Goal: Check status

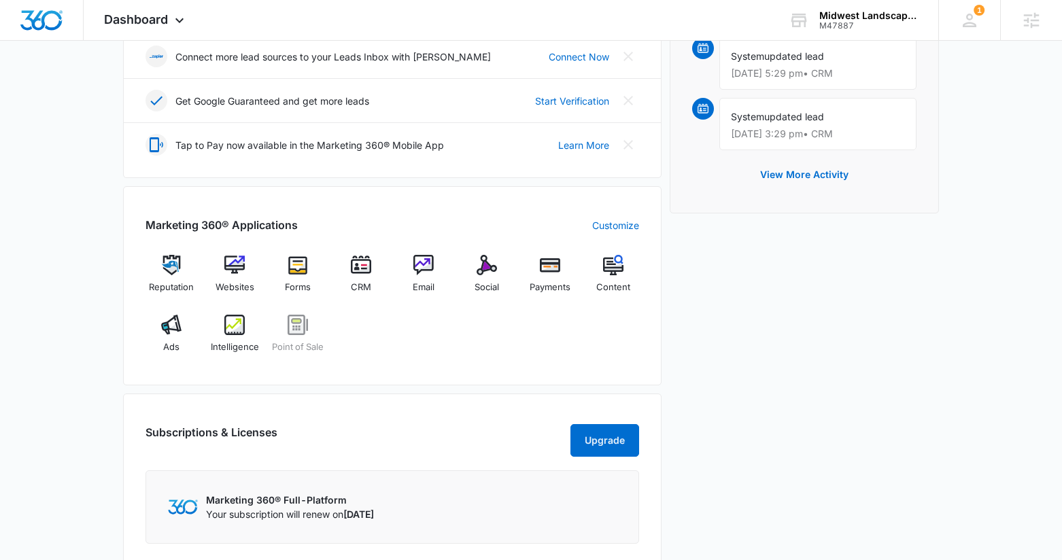
scroll to position [416, 0]
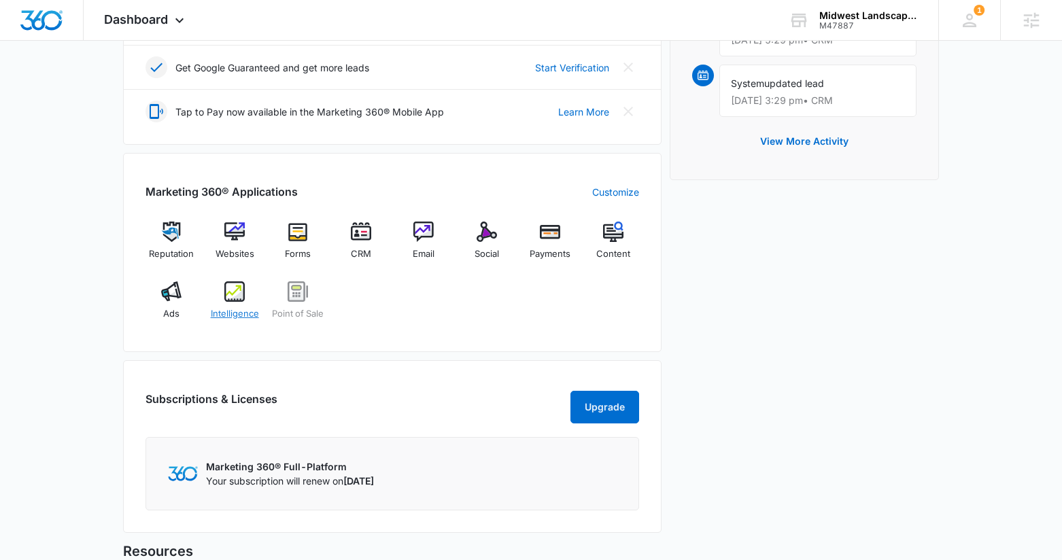
click at [239, 311] on span "Intelligence" at bounding box center [235, 314] width 48 height 14
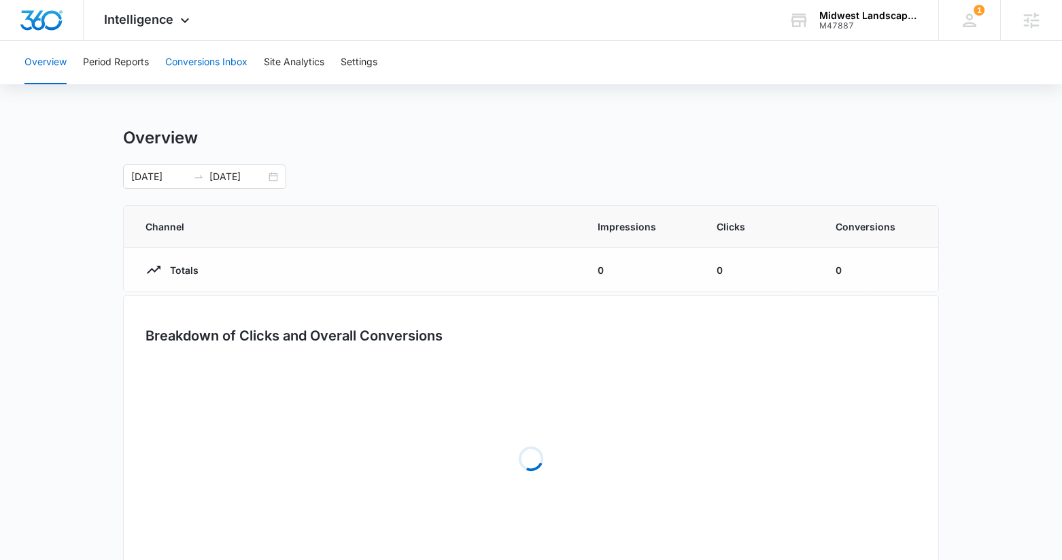
click at [209, 70] on button "Conversions Inbox" at bounding box center [206, 63] width 82 height 44
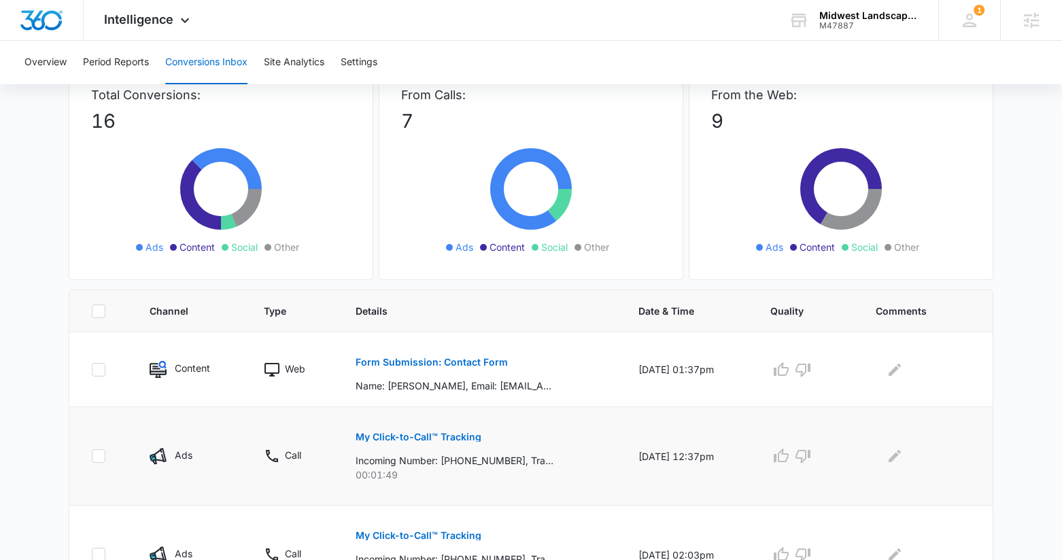
scroll to position [223, 0]
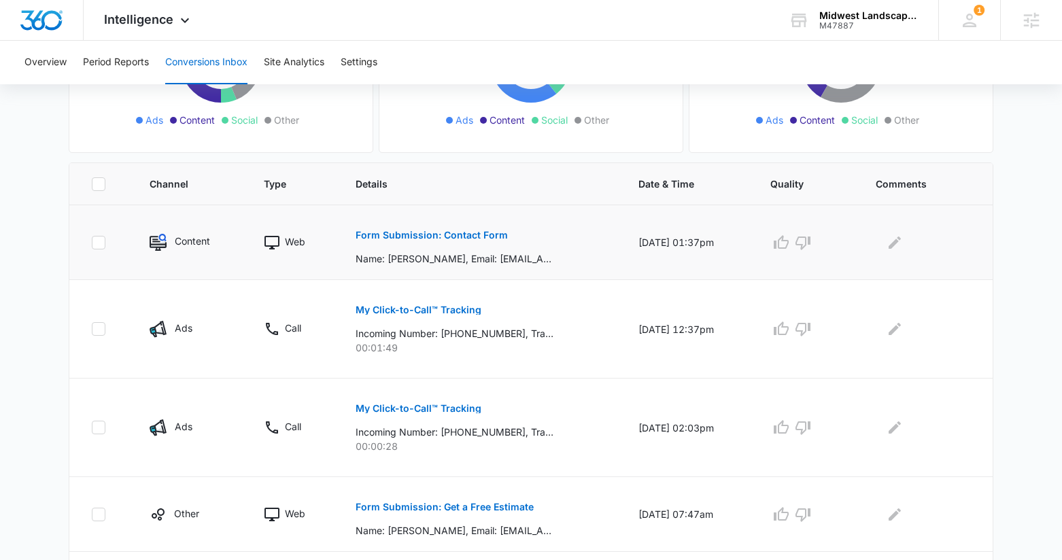
click at [431, 231] on p "Form Submission: Contact Form" at bounding box center [431, 235] width 152 height 10
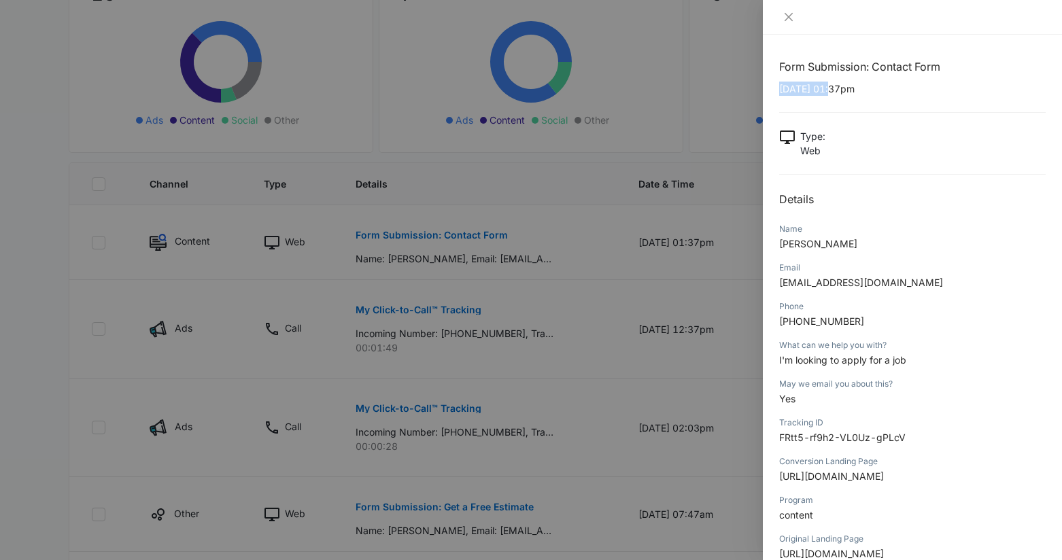
drag, startPoint x: 834, startPoint y: 90, endPoint x: 776, endPoint y: 92, distance: 57.8
click at [776, 92] on div "Form Submission: Contact Form 10/07/2025 at 01:37pm Type : Web Details Name Jav…" at bounding box center [912, 297] width 299 height 525
copy p "10/07/2025"
drag, startPoint x: 810, startPoint y: 246, endPoint x: 779, endPoint y: 243, distance: 30.7
click at [779, 243] on p "Javier" at bounding box center [912, 244] width 266 height 14
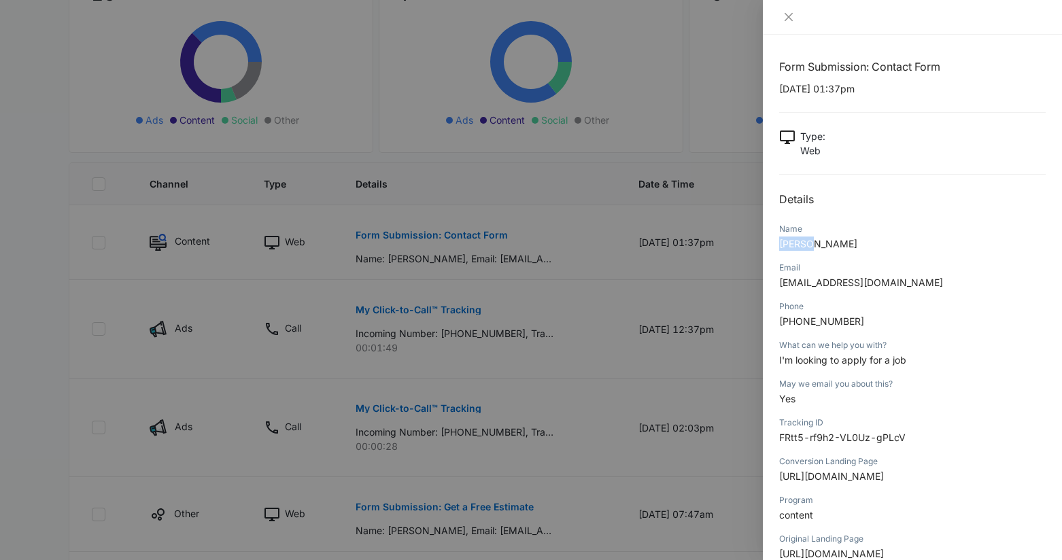
copy span "Javier"
drag, startPoint x: 895, startPoint y: 282, endPoint x: 773, endPoint y: 282, distance: 121.7
click at [773, 282] on div "Form Submission: Contact Form 10/07/2025 at 01:37pm Type : Web Details Name Jav…" at bounding box center [912, 297] width 299 height 525
copy span "olliedieselv8@gmail.com"
drag, startPoint x: 854, startPoint y: 322, endPoint x: 781, endPoint y: 324, distance: 73.4
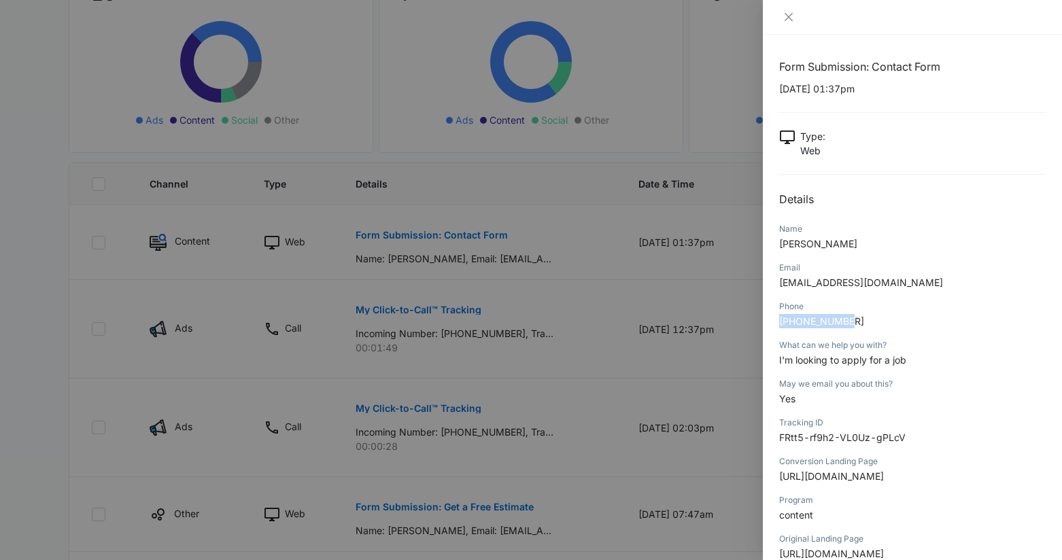
click at [780, 324] on p "574-401-0343" at bounding box center [912, 321] width 266 height 14
copy span "574-401-0343"
click at [787, 7] on div at bounding box center [912, 17] width 299 height 35
click at [786, 11] on button "Close" at bounding box center [788, 17] width 19 height 12
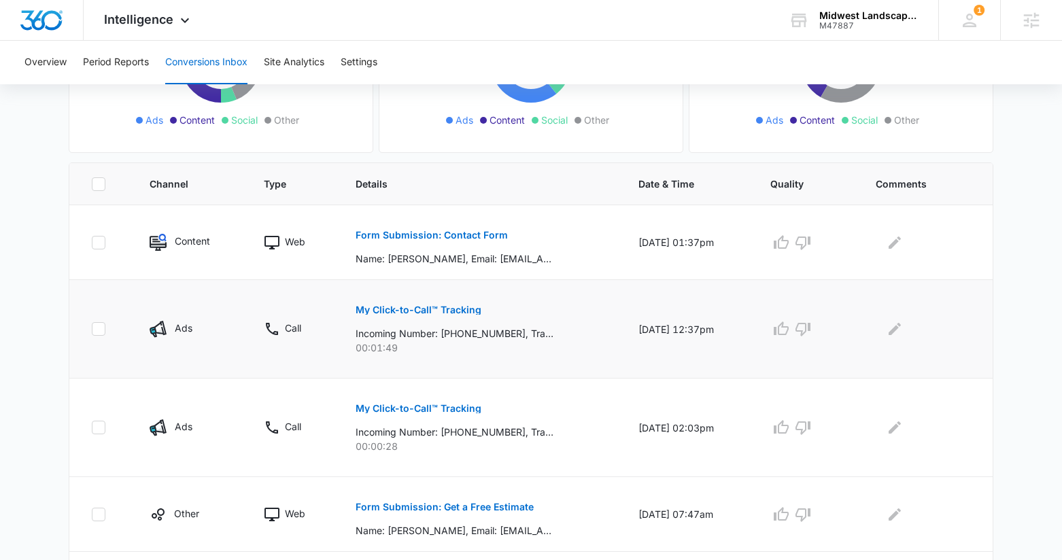
click at [411, 303] on button "My Click-to-Call™ Tracking" at bounding box center [418, 310] width 126 height 33
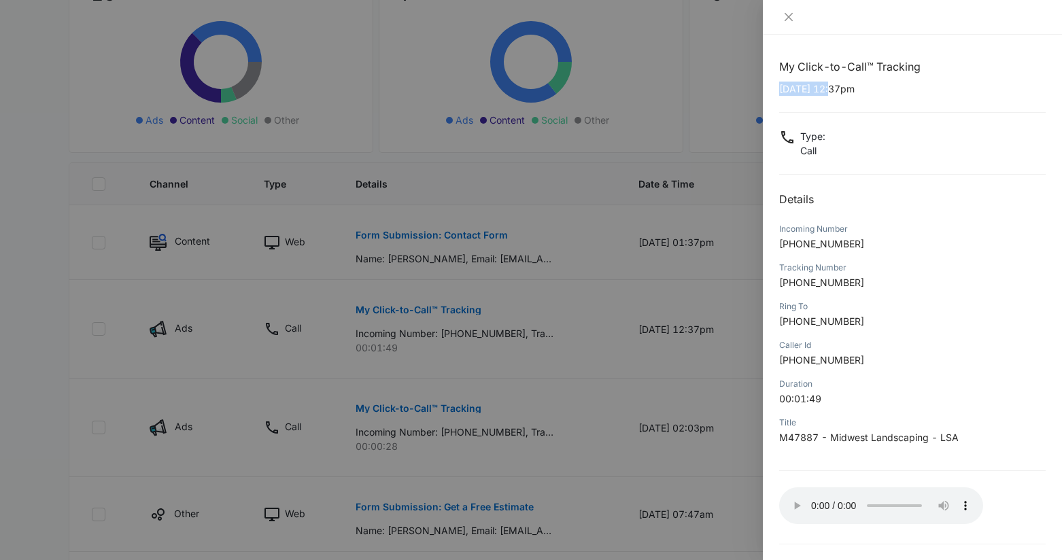
drag, startPoint x: 833, startPoint y: 88, endPoint x: 780, endPoint y: 86, distance: 53.0
click at [780, 86] on p "10/06/2025 at 12:37pm" at bounding box center [912, 89] width 266 height 14
copy p "10/06/2025"
drag, startPoint x: 854, startPoint y: 246, endPoint x: 789, endPoint y: 245, distance: 64.6
click at [788, 245] on p "+18599121735" at bounding box center [912, 244] width 266 height 14
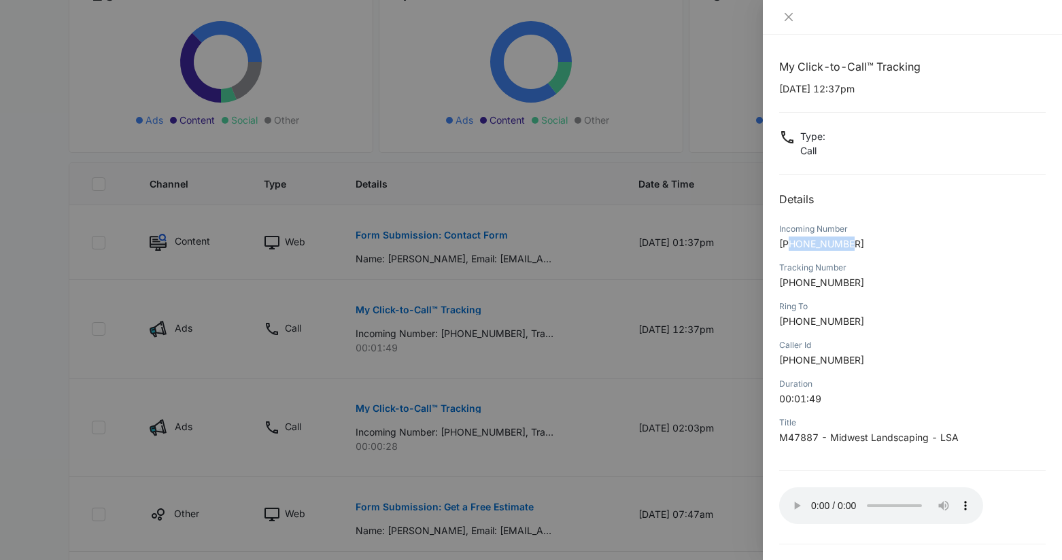
copy span "8599121735"
click at [785, 17] on icon "close" at bounding box center [788, 17] width 11 height 11
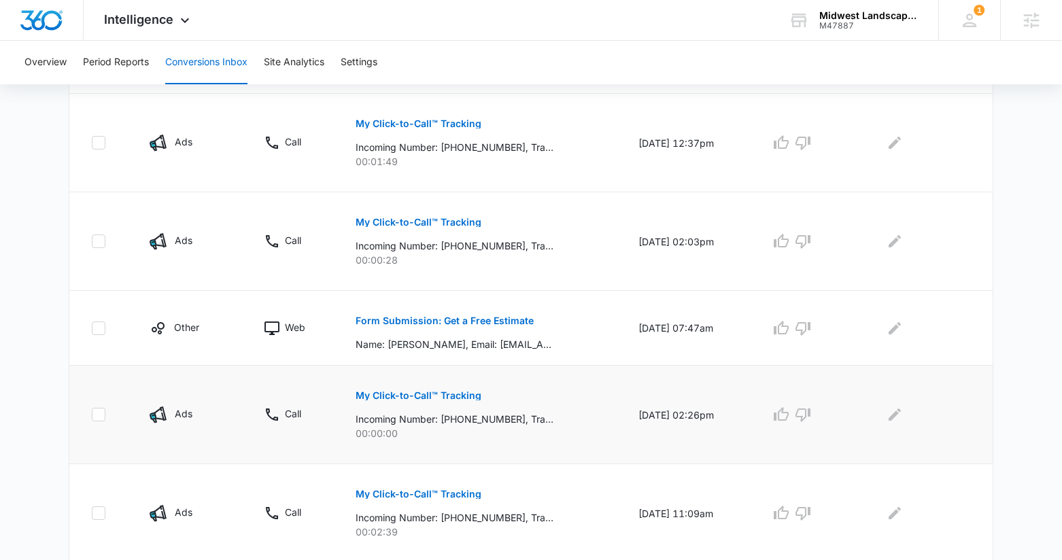
scroll to position [436, 0]
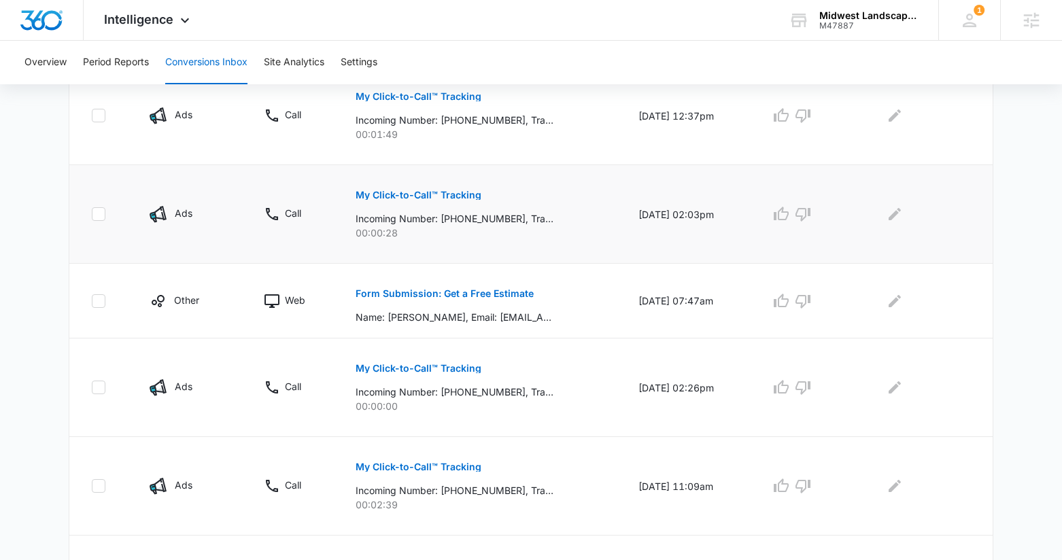
click at [440, 196] on p "My Click-to-Call™ Tracking" at bounding box center [418, 195] width 126 height 10
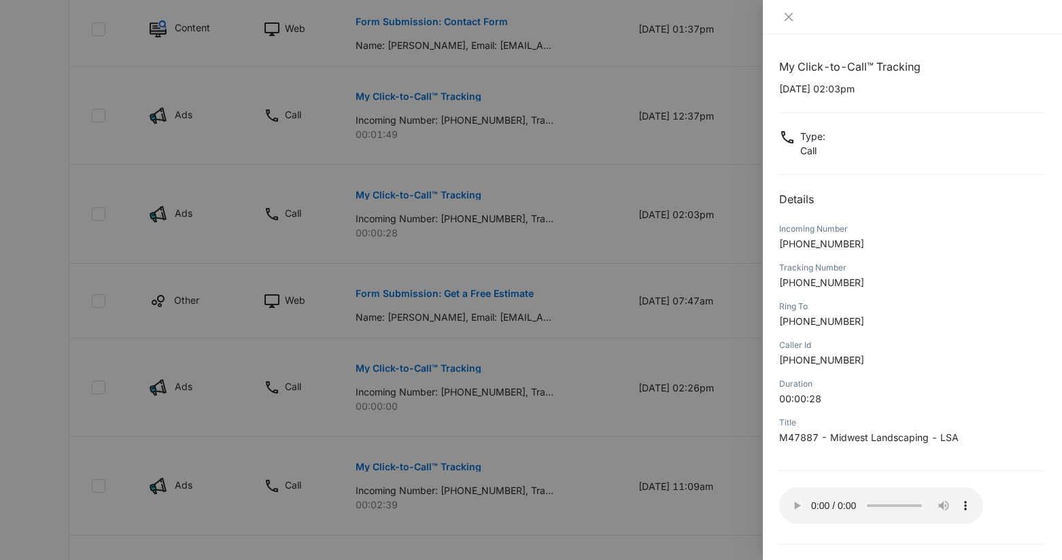
click at [833, 88] on p "10/02/2025 at 02:03pm" at bounding box center [912, 89] width 266 height 14
drag, startPoint x: 833, startPoint y: 88, endPoint x: 782, endPoint y: 84, distance: 51.9
click at [782, 84] on p "10/02/2025 at 02:03pm" at bounding box center [912, 89] width 266 height 14
copy p "10/02/2025"
drag, startPoint x: 856, startPoint y: 246, endPoint x: 793, endPoint y: 247, distance: 63.2
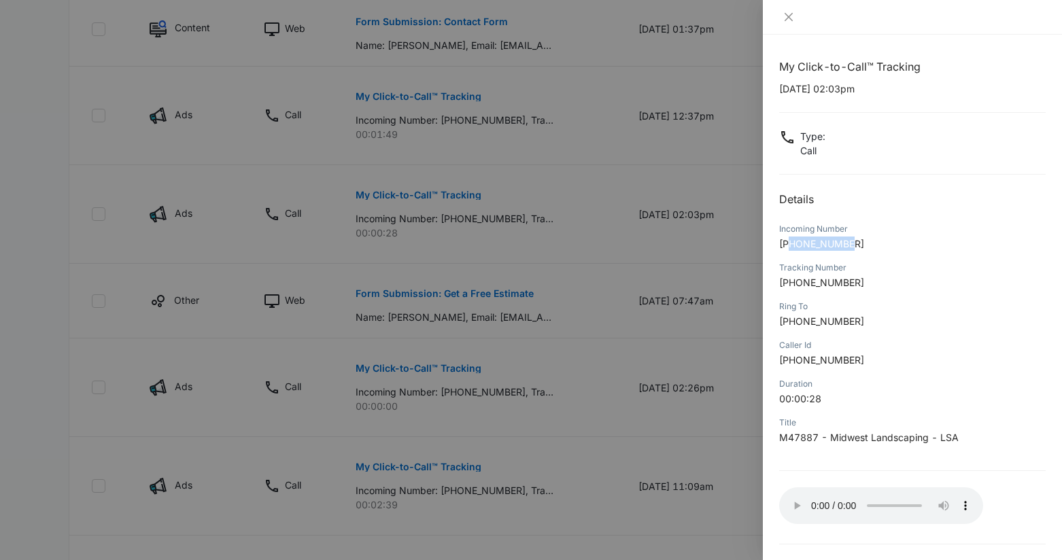
click at [793, 247] on p "+18593913059" at bounding box center [912, 244] width 266 height 14
copy span "8593913059"
click at [787, 12] on icon "close" at bounding box center [788, 17] width 11 height 11
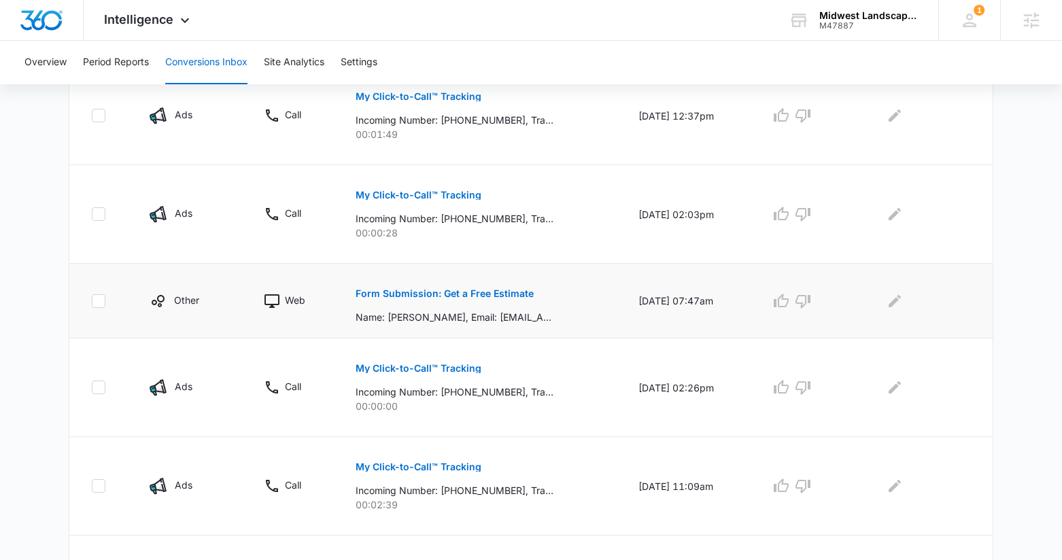
click at [477, 294] on p "Form Submission: Get a Free Estimate" at bounding box center [444, 294] width 178 height 10
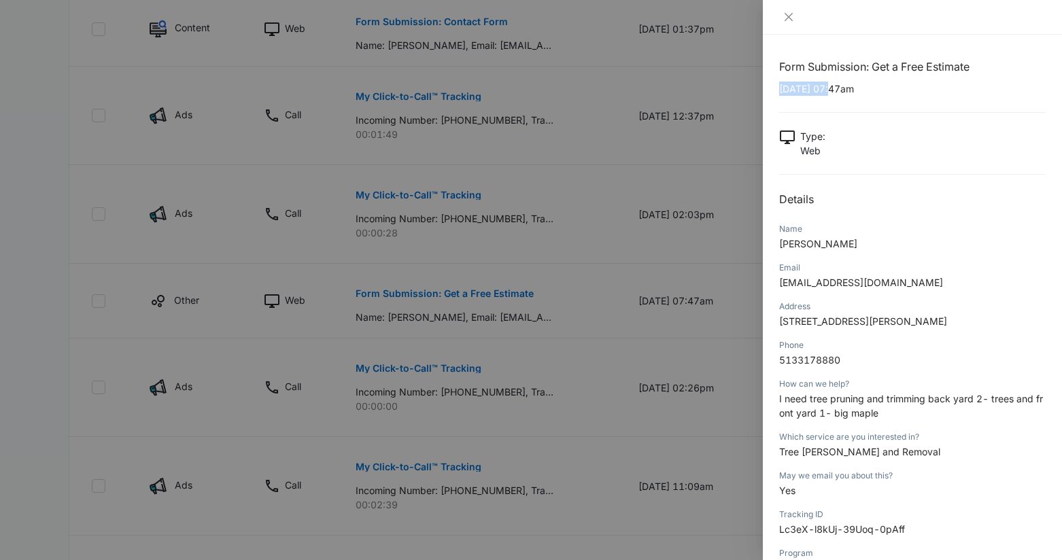
drag, startPoint x: 833, startPoint y: 88, endPoint x: 773, endPoint y: 88, distance: 59.1
click at [773, 88] on div "Form Submission: Get a Free Estimate 10/02/2025 at 07:47am Type : Web Details N…" at bounding box center [912, 297] width 299 height 525
copy p "10/02/2025"
drag, startPoint x: 835, startPoint y: 245, endPoint x: 777, endPoint y: 245, distance: 57.8
click at [777, 245] on div "Form Submission: Get a Free Estimate 10/02/2025 at 07:47am Type : Web Details N…" at bounding box center [912, 297] width 299 height 525
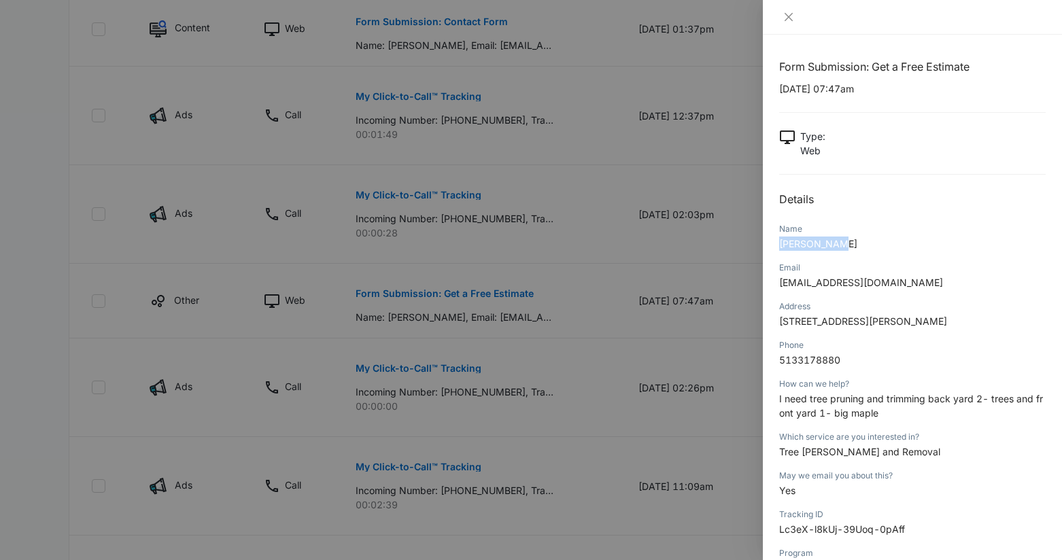
copy span "Patty Zeuch"
drag, startPoint x: 856, startPoint y: 323, endPoint x: 776, endPoint y: 326, distance: 80.3
click at [776, 326] on div "Form Submission: Get a Free Estimate 10/02/2025 at 07:47am Type : Web Details N…" at bounding box center [912, 297] width 299 height 525
drag, startPoint x: 846, startPoint y: 359, endPoint x: 773, endPoint y: 358, distance: 72.1
click at [773, 358] on div "Form Submission: Get a Free Estimate 10/02/2025 at 07:47am Type : Web Details N…" at bounding box center [912, 297] width 299 height 525
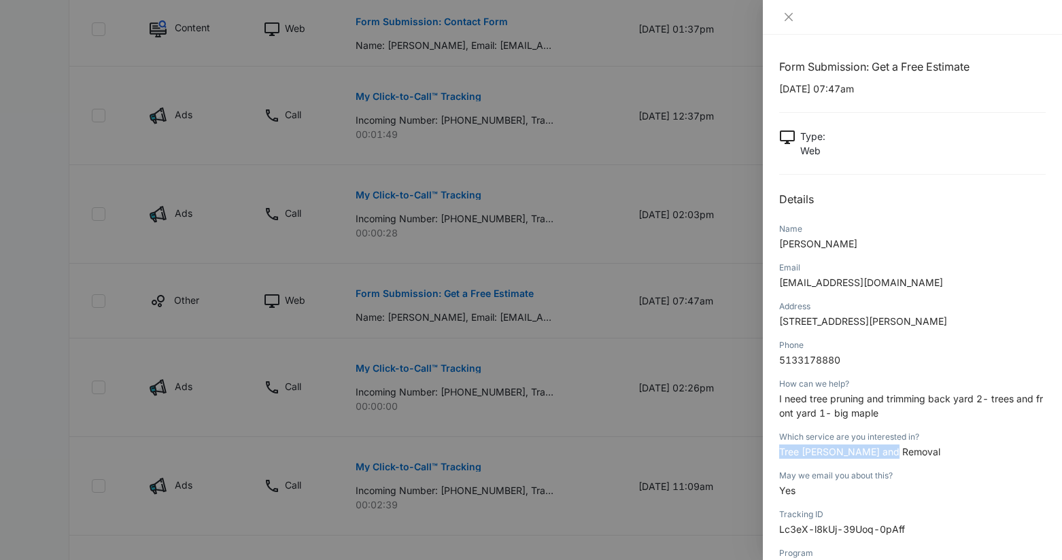
drag, startPoint x: 894, startPoint y: 451, endPoint x: 778, endPoint y: 449, distance: 116.9
click at [778, 449] on div "Form Submission: Get a Free Estimate 10/02/2025 at 07:47am Type : Web Details N…" at bounding box center [912, 297] width 299 height 525
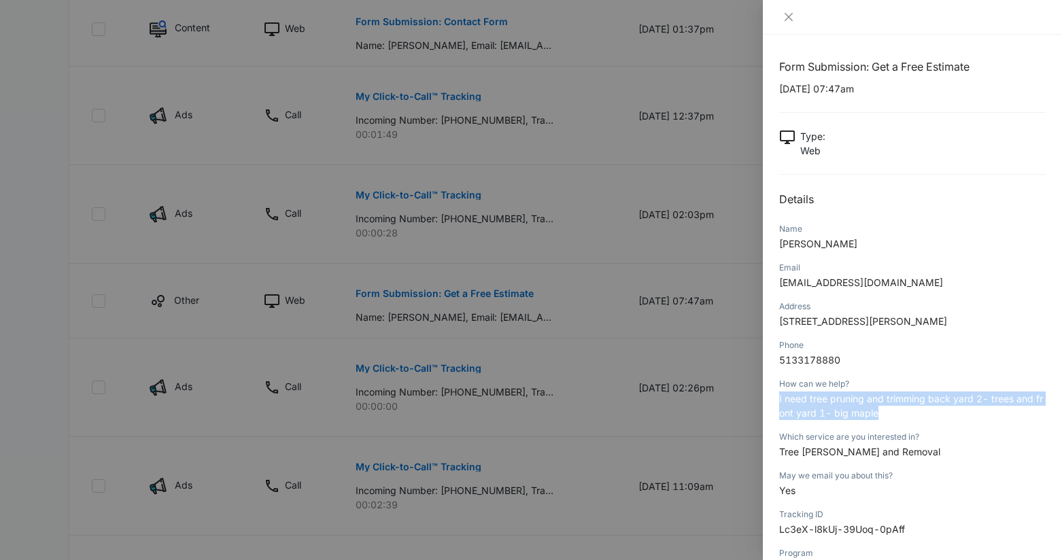
drag, startPoint x: 888, startPoint y: 413, endPoint x: 773, endPoint y: 402, distance: 115.4
click at [773, 402] on div "Form Submission: Get a Free Estimate 10/02/2025 at 07:47am Type : Web Details N…" at bounding box center [912, 297] width 299 height 525
click at [789, 17] on icon "close" at bounding box center [788, 17] width 11 height 11
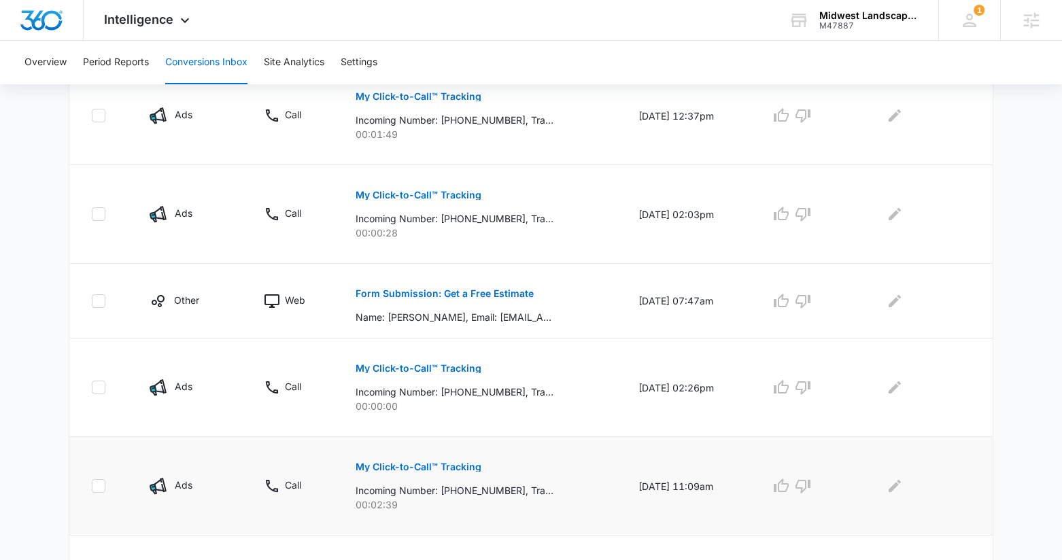
click at [422, 476] on button "My Click-to-Call™ Tracking" at bounding box center [418, 467] width 126 height 33
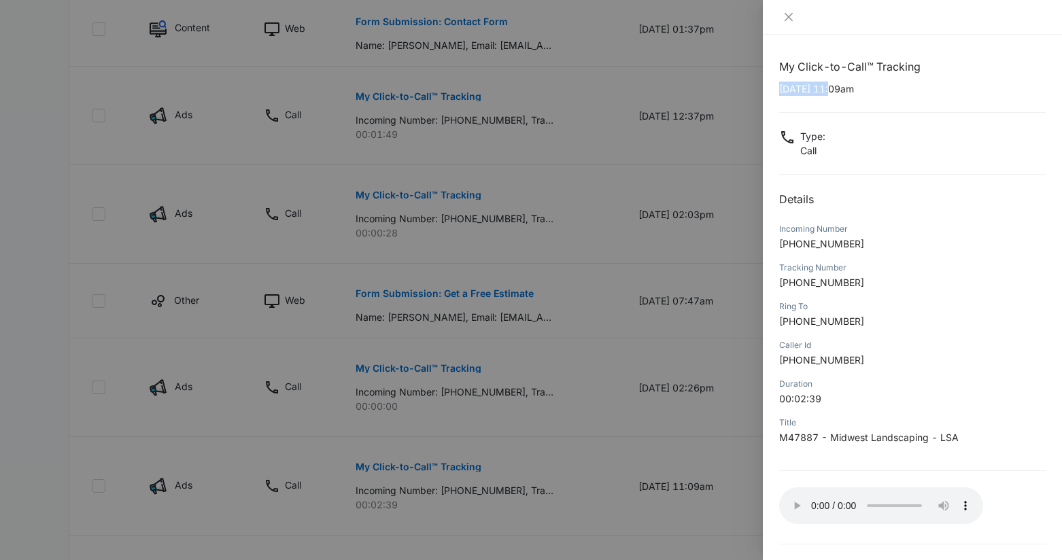
drag, startPoint x: 835, startPoint y: 92, endPoint x: 776, endPoint y: 92, distance: 59.1
click at [776, 92] on div "My Click-to-Call™ Tracking 09/30/2025 at 11:09am Type : Call Details Incoming N…" at bounding box center [912, 297] width 299 height 525
drag, startPoint x: 857, startPoint y: 242, endPoint x: 793, endPoint y: 245, distance: 64.7
click at [793, 245] on p "+15139034857" at bounding box center [912, 244] width 266 height 14
click at [791, 17] on icon "close" at bounding box center [788, 17] width 11 height 11
